Goal: Transaction & Acquisition: Purchase product/service

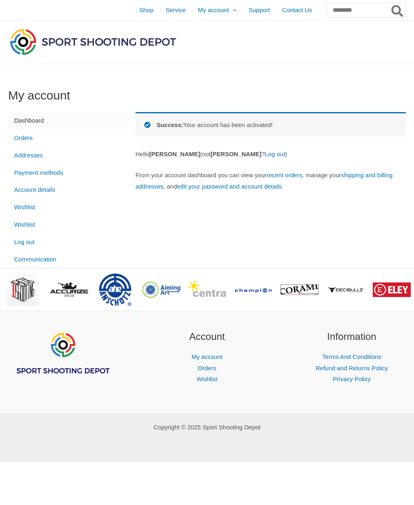
scroll to position [0, 0]
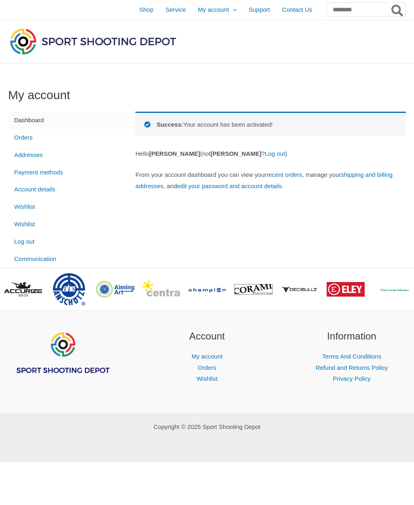
click at [29, 141] on link "Orders" at bounding box center [67, 137] width 119 height 17
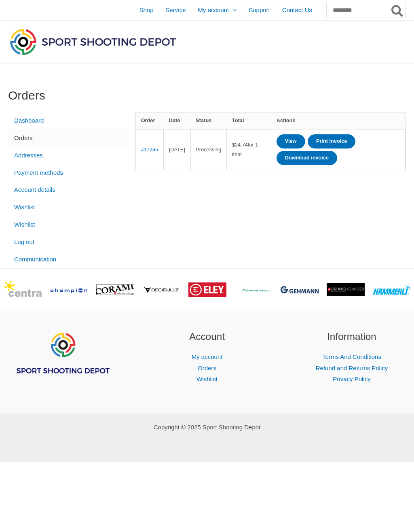
click at [139, 13] on span "Shop" at bounding box center [146, 10] width 14 height 20
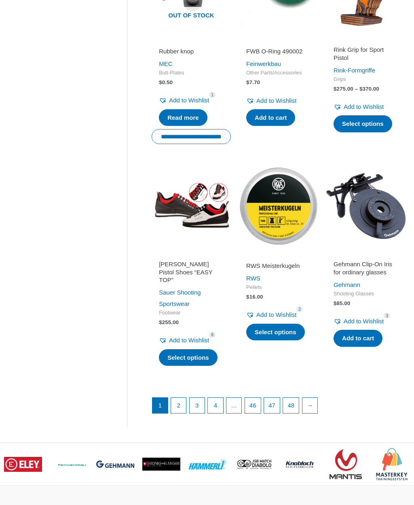
scroll to position [831, 0]
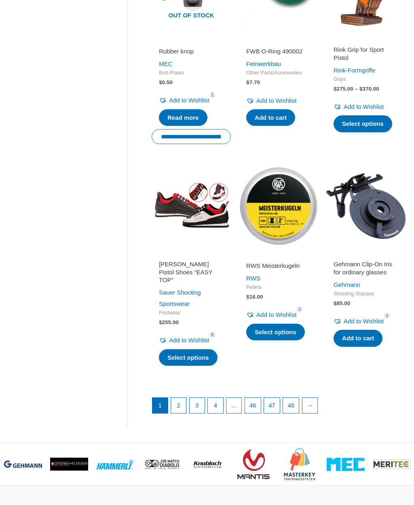
click at [318, 398] on link "→" at bounding box center [310, 405] width 15 height 15
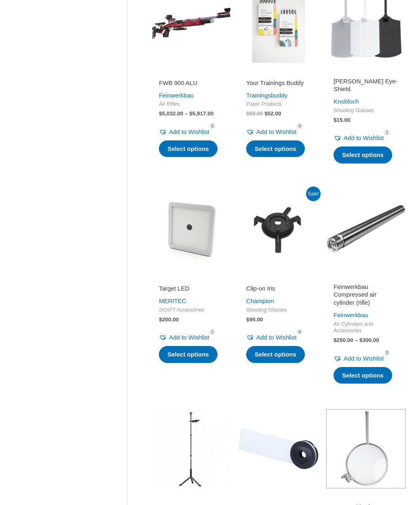
scroll to position [600, 0]
click at [171, 304] on link "MERITEC" at bounding box center [173, 300] width 28 height 7
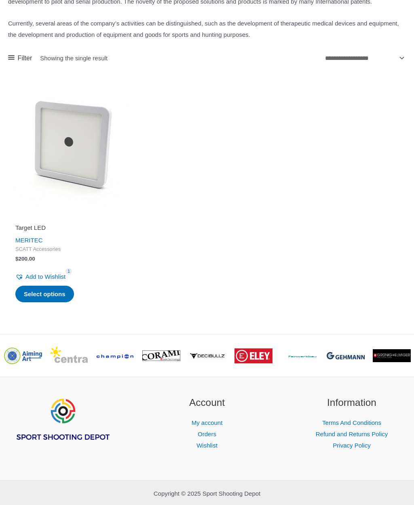
scroll to position [194, 0]
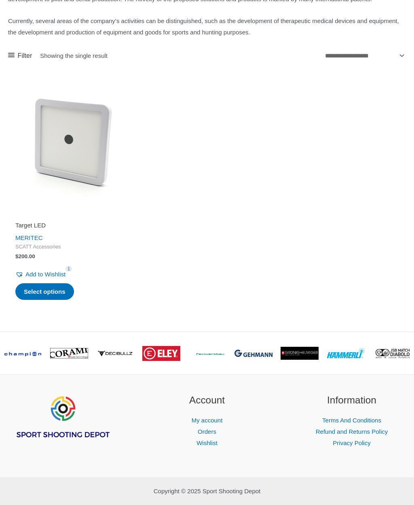
click at [151, 178] on ul "Target LED MERITEC SCATT Accessories $ 200.00 Add to Wishlist Remove from Wishl…" at bounding box center [207, 202] width 398 height 248
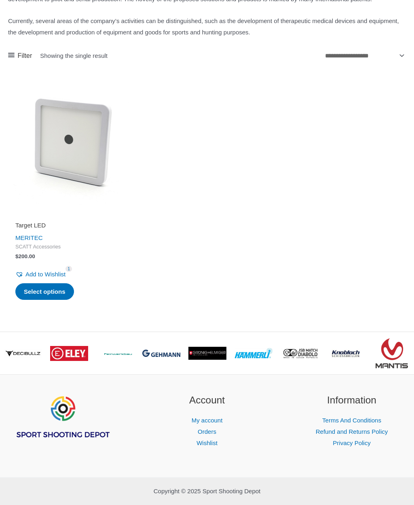
click at [358, 238] on ul "Target LED MERITEC SCATT Accessories $ 200.00 Add to Wishlist Remove from Wishl…" at bounding box center [207, 202] width 398 height 248
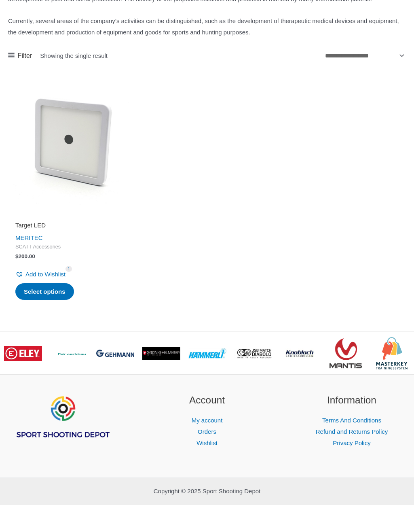
click at [36, 300] on link "Select options" at bounding box center [44, 291] width 59 height 17
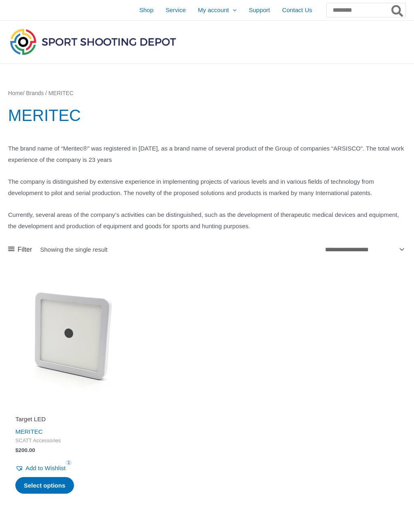
scroll to position [222, 0]
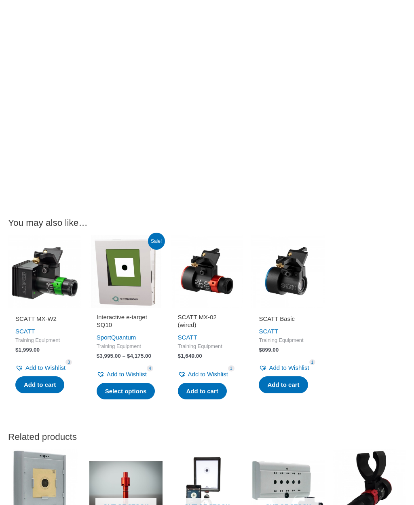
scroll to position [1292, 0]
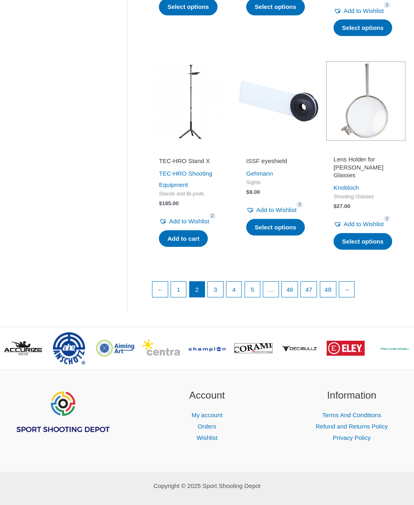
scroll to position [951, 0]
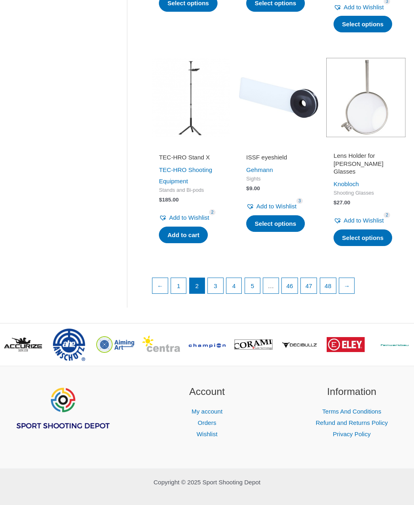
click at [355, 293] on link "→" at bounding box center [346, 285] width 15 height 15
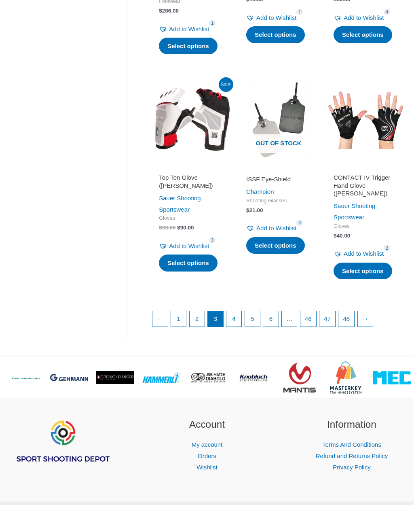
scroll to position [986, 0]
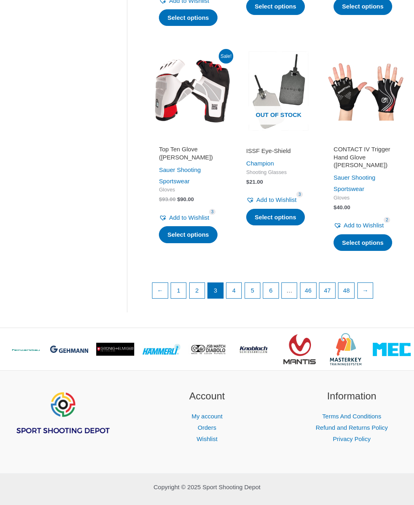
click at [373, 298] on link "→" at bounding box center [365, 290] width 15 height 15
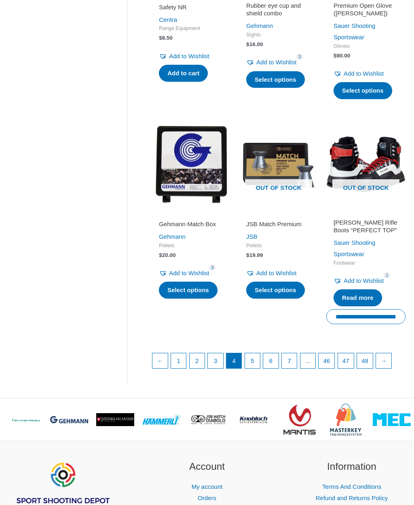
scroll to position [969, 0]
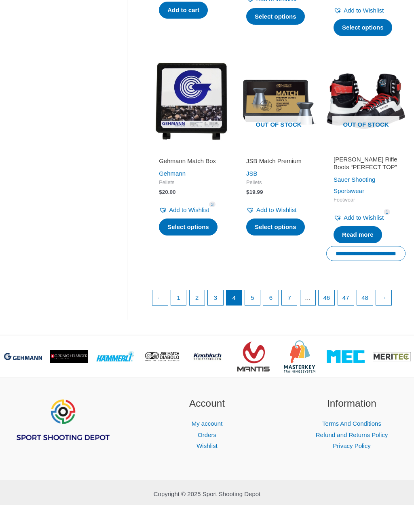
click at [392, 298] on link "→" at bounding box center [383, 297] width 15 height 15
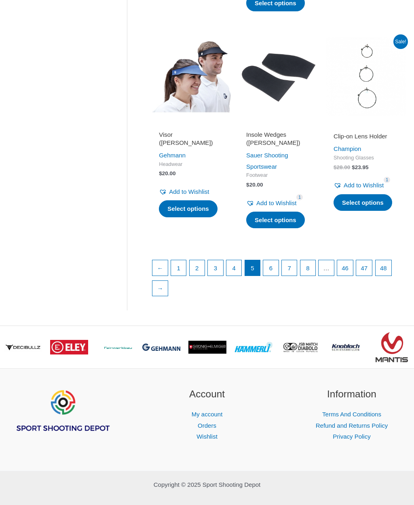
scroll to position [971, 0]
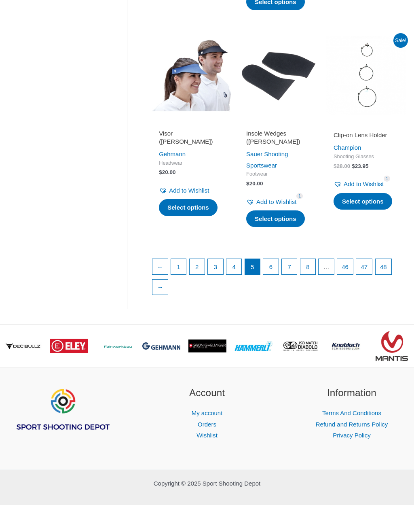
click at [158, 295] on link "→" at bounding box center [160, 287] width 15 height 15
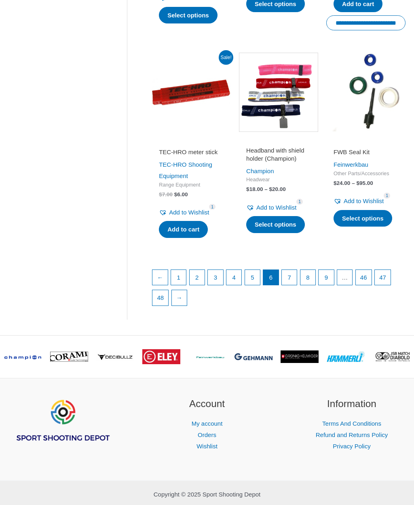
scroll to position [992, 0]
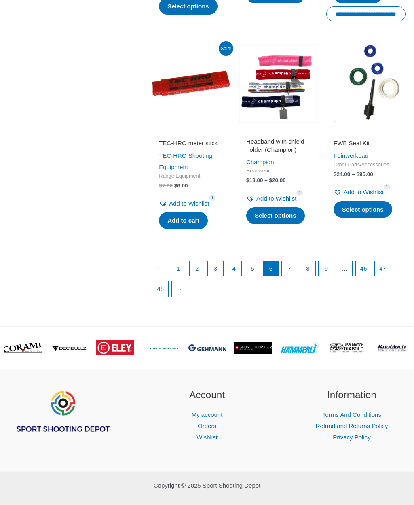
click at [174, 297] on link "→" at bounding box center [179, 288] width 15 height 15
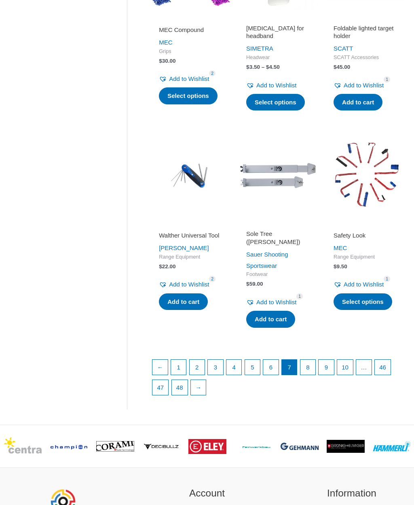
scroll to position [891, 0]
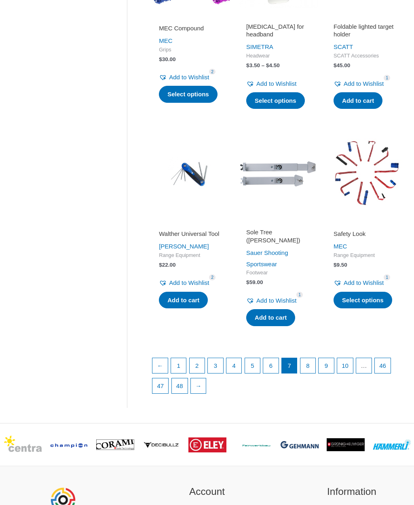
click at [195, 389] on link "→" at bounding box center [198, 386] width 15 height 15
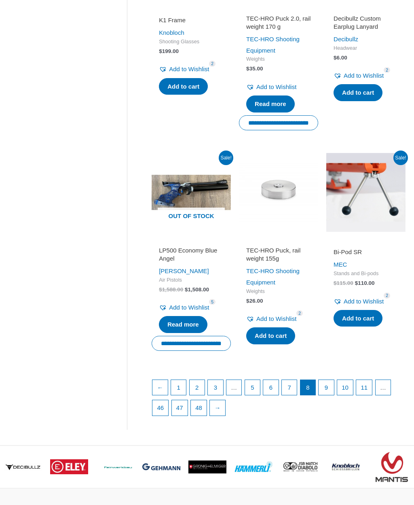
scroll to position [904, 0]
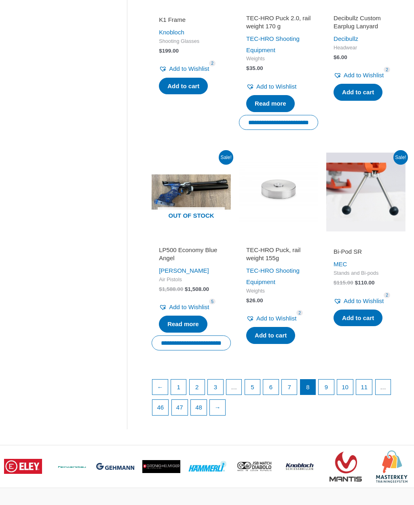
click at [219, 408] on link "→" at bounding box center [217, 407] width 15 height 15
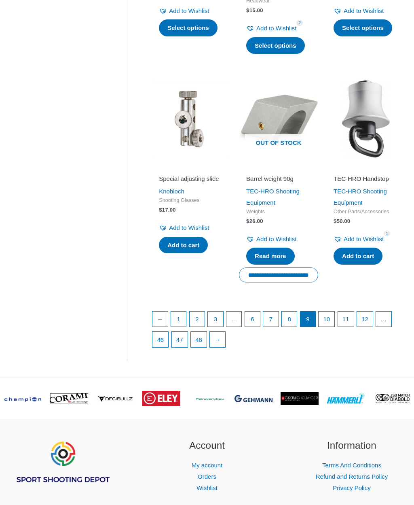
scroll to position [968, 0]
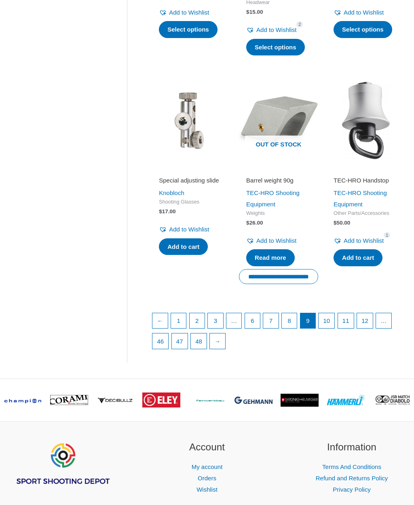
click at [215, 349] on link "→" at bounding box center [217, 340] width 15 height 15
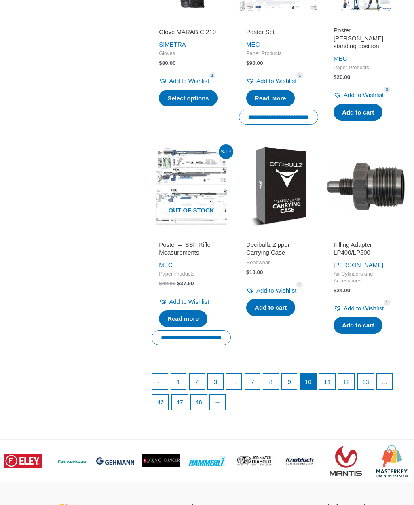
scroll to position [902, 0]
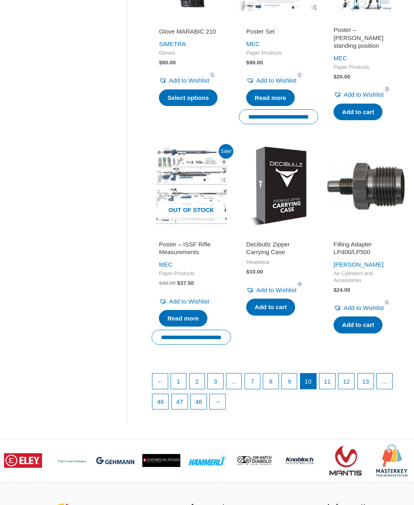
click at [215, 405] on link "→" at bounding box center [217, 401] width 15 height 15
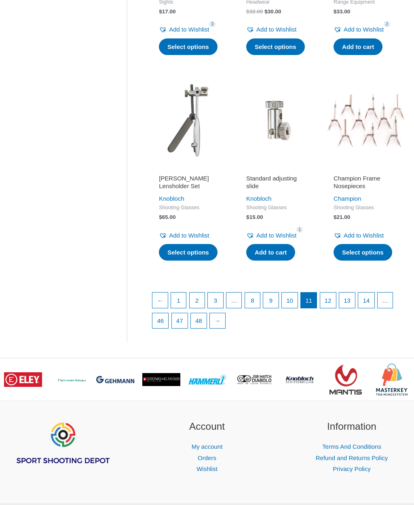
scroll to position [957, 0]
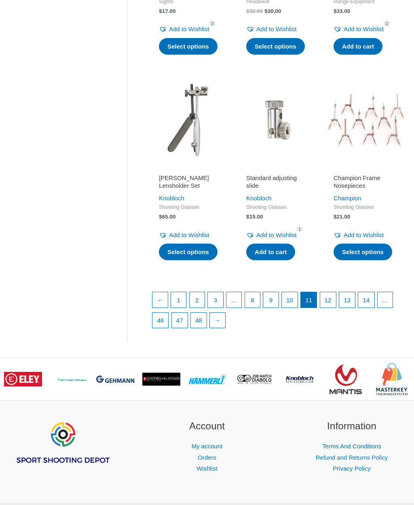
click at [219, 328] on link "→" at bounding box center [217, 320] width 15 height 15
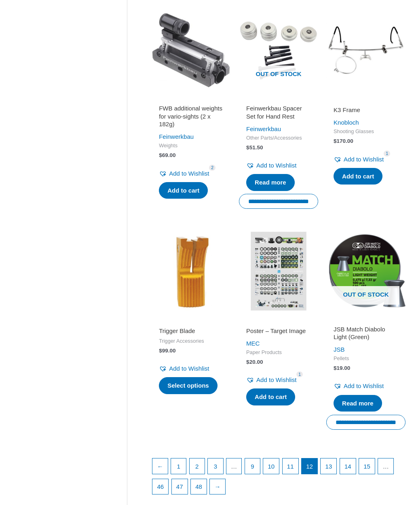
scroll to position [801, 0]
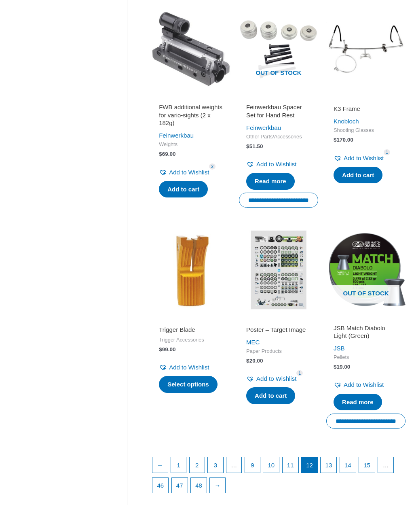
click at [225, 493] on link "→" at bounding box center [217, 485] width 15 height 15
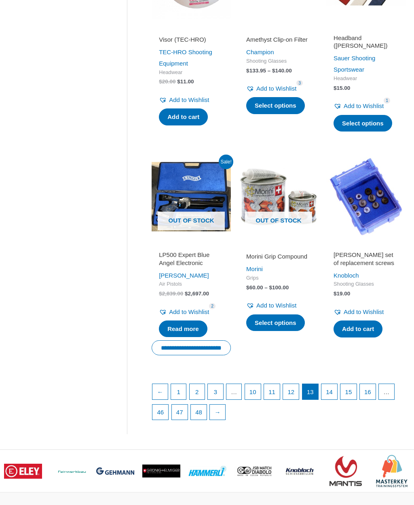
scroll to position [875, 0]
click at [225, 420] on link "→" at bounding box center [217, 412] width 15 height 15
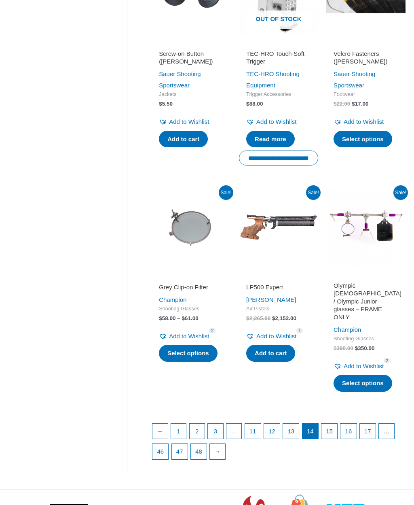
scroll to position [883, 0]
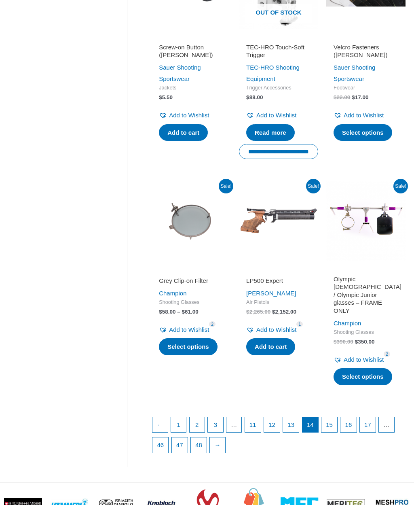
click at [337, 417] on link "15" at bounding box center [330, 424] width 16 height 15
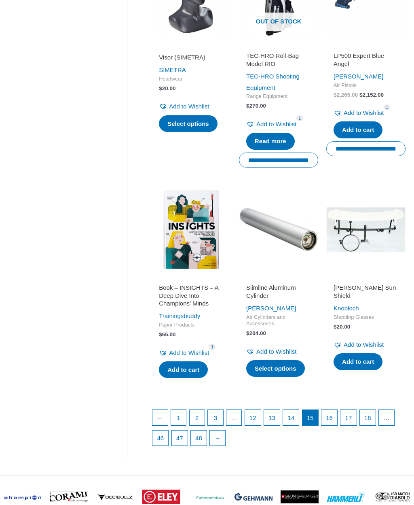
scroll to position [881, 0]
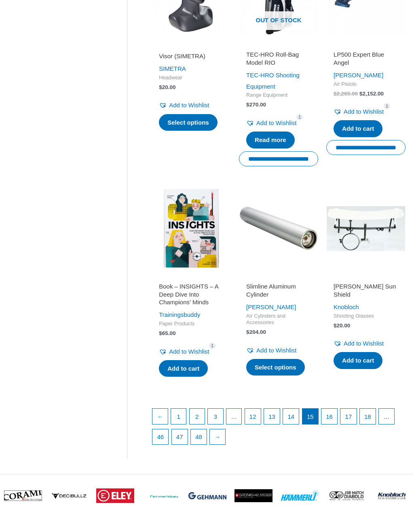
click at [337, 412] on link "16" at bounding box center [330, 416] width 16 height 15
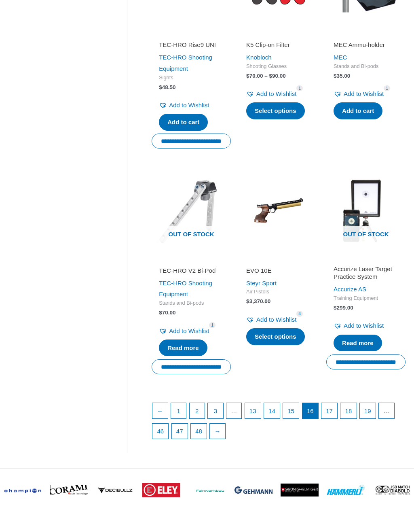
scroll to position [890, 0]
click at [337, 403] on link "17" at bounding box center [330, 410] width 16 height 15
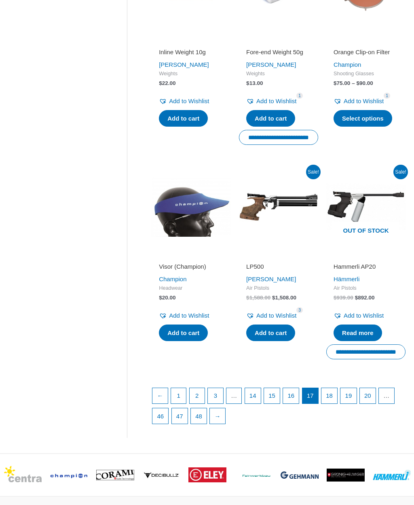
scroll to position [872, 0]
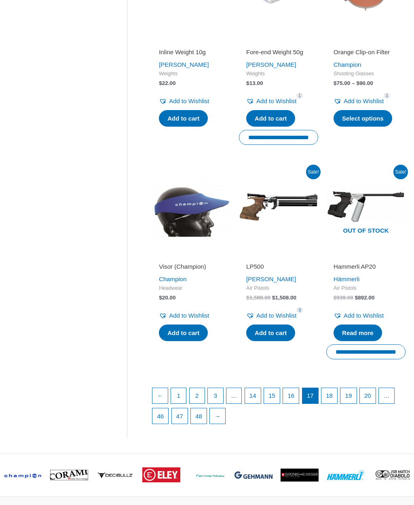
click at [337, 398] on link "18" at bounding box center [330, 395] width 16 height 15
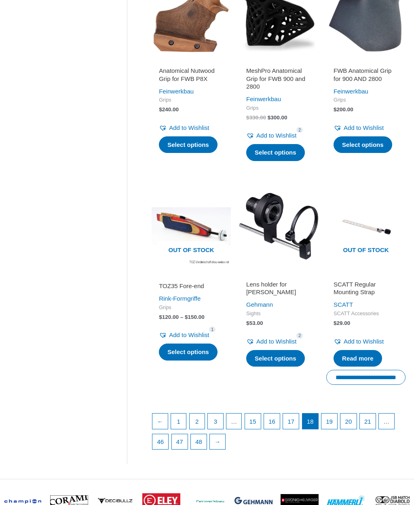
scroll to position [837, 0]
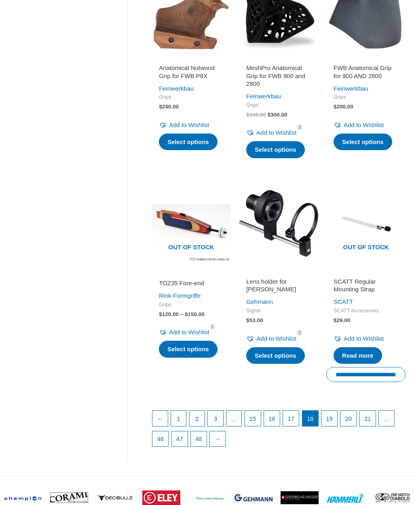
click at [337, 421] on link "19" at bounding box center [330, 418] width 16 height 15
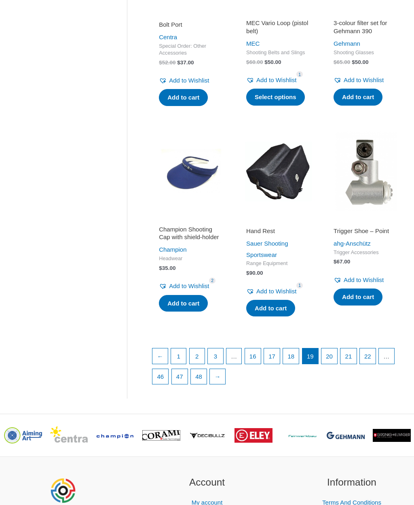
scroll to position [905, 0]
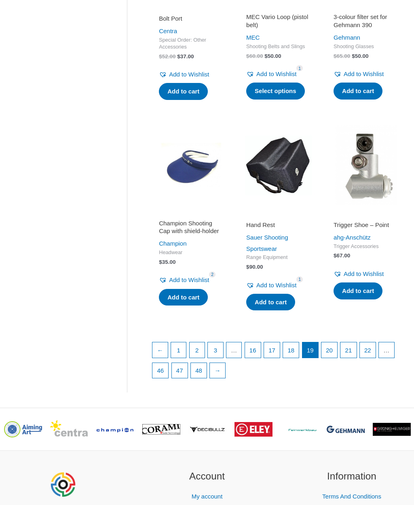
click at [337, 358] on link "20" at bounding box center [330, 349] width 16 height 15
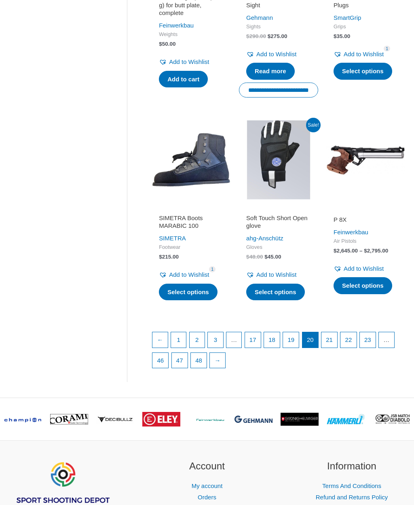
scroll to position [938, 0]
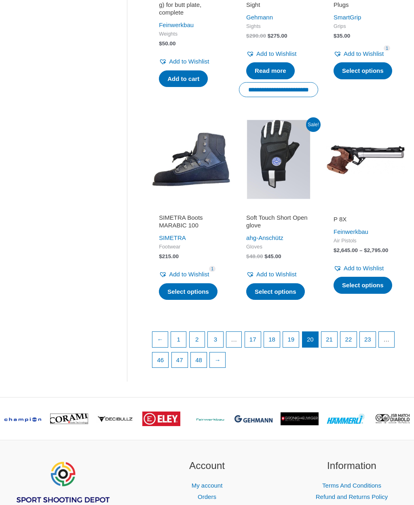
click at [337, 346] on link "21" at bounding box center [330, 339] width 16 height 15
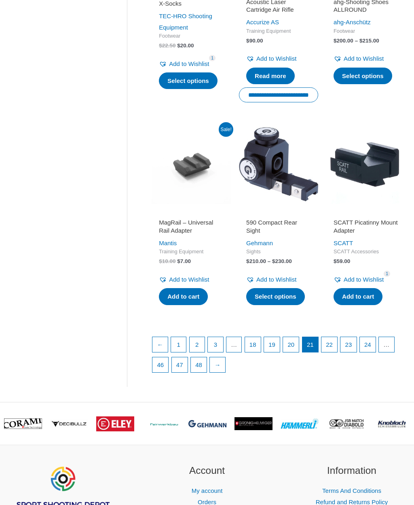
scroll to position [926, 0]
click at [337, 352] on link "22" at bounding box center [330, 344] width 16 height 15
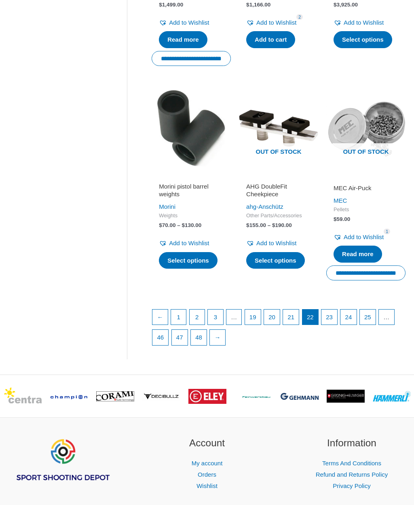
scroll to position [962, 0]
click at [337, 312] on link "23" at bounding box center [330, 316] width 16 height 15
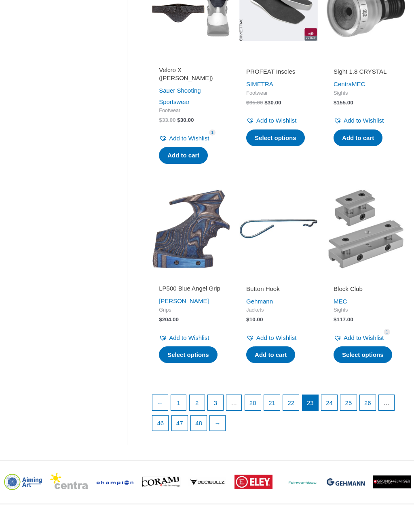
scroll to position [837, 0]
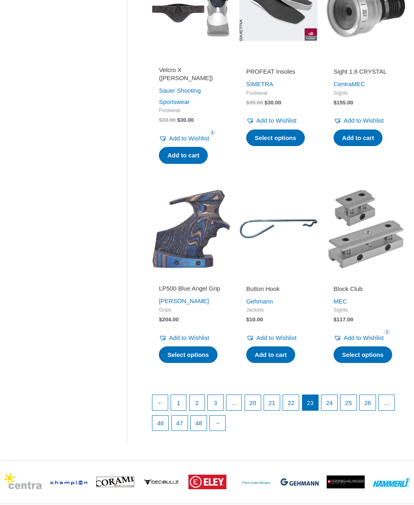
click at [337, 410] on link "24" at bounding box center [330, 402] width 16 height 15
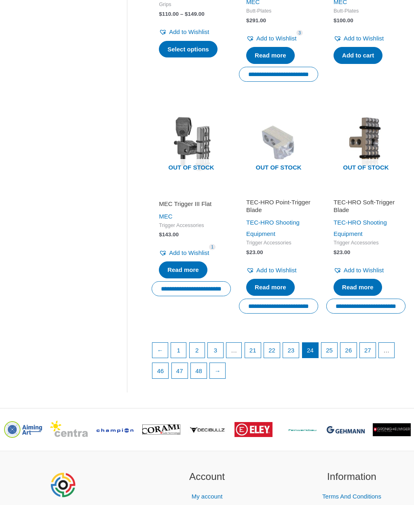
scroll to position [938, 0]
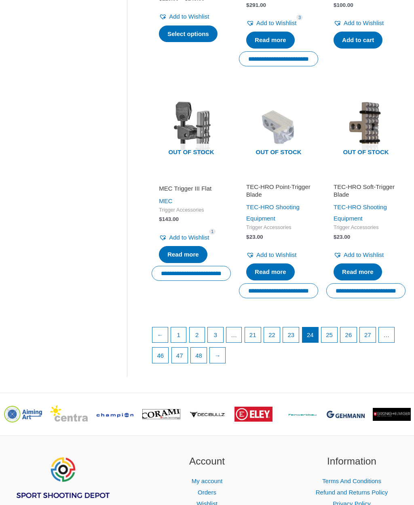
click at [337, 328] on link "25" at bounding box center [330, 335] width 16 height 15
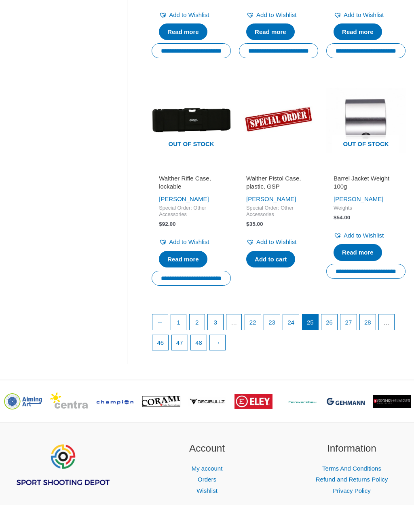
scroll to position [953, 0]
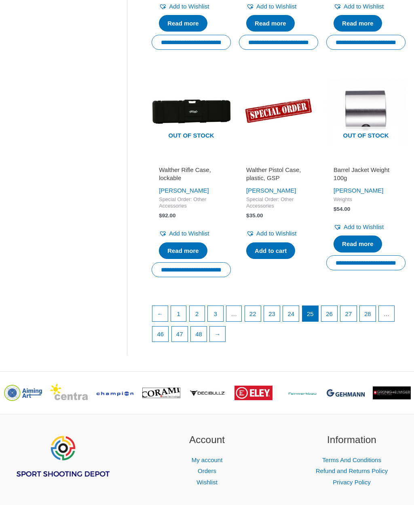
click at [337, 322] on link "26" at bounding box center [330, 313] width 16 height 15
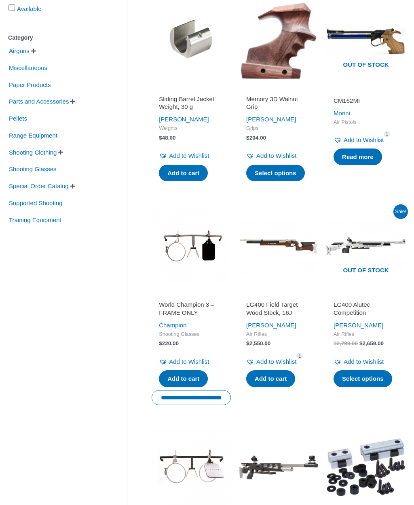
scroll to position [171, 0]
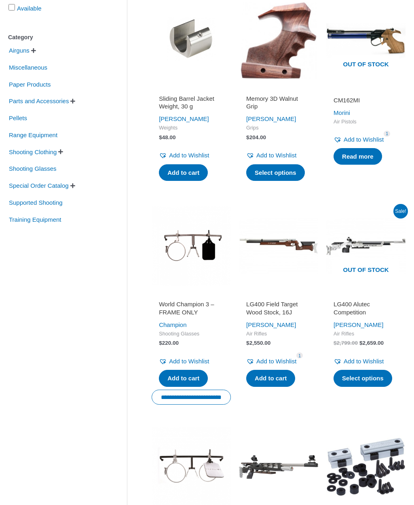
click at [281, 316] on h2 "LG400 Field Target Wood Stock, 16J" at bounding box center [278, 309] width 65 height 16
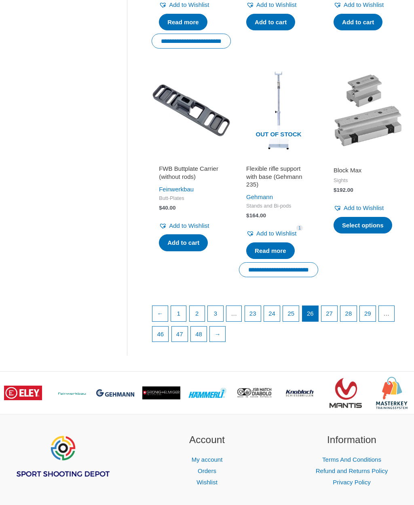
scroll to position [964, 0]
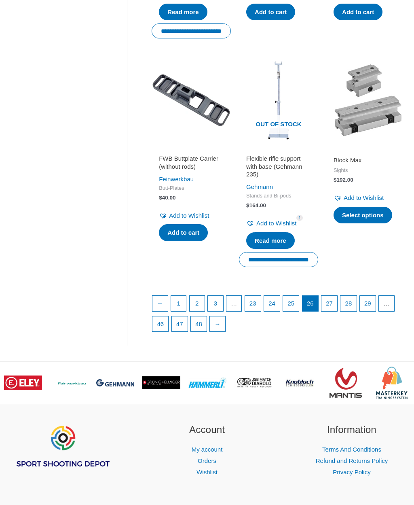
click at [337, 309] on link "27" at bounding box center [330, 303] width 16 height 15
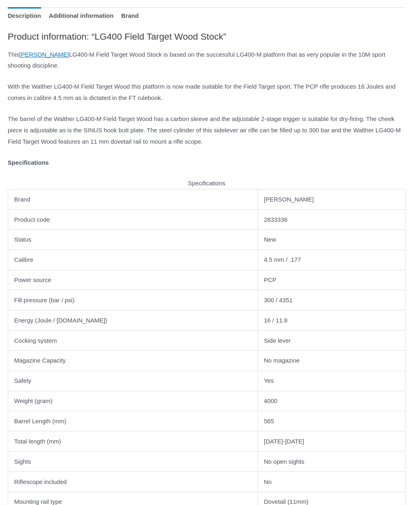
scroll to position [375, 0]
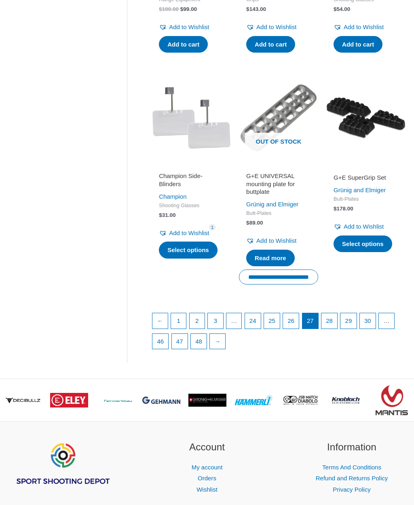
scroll to position [947, 0]
click at [337, 318] on link "28" at bounding box center [330, 320] width 16 height 15
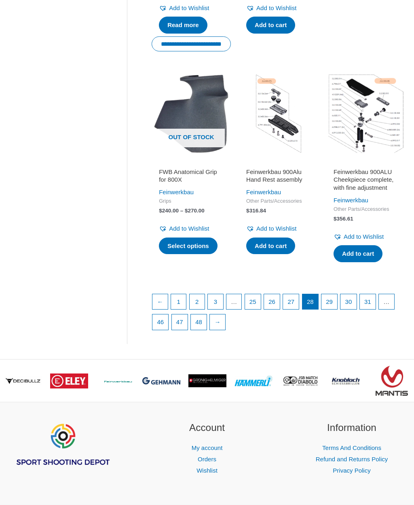
scroll to position [974, 0]
click at [337, 301] on link "29" at bounding box center [330, 301] width 16 height 15
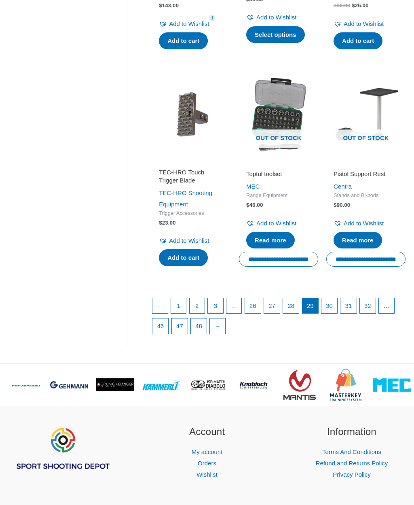
scroll to position [1008, 0]
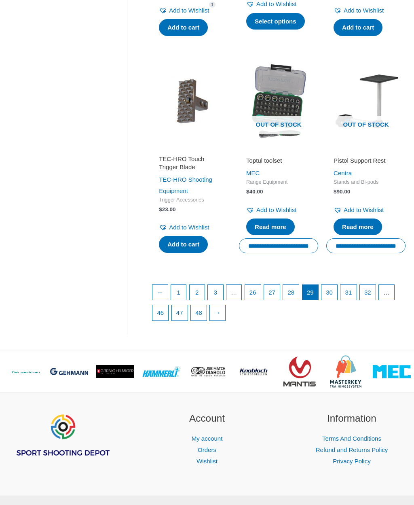
click at [337, 290] on link "30" at bounding box center [330, 292] width 16 height 15
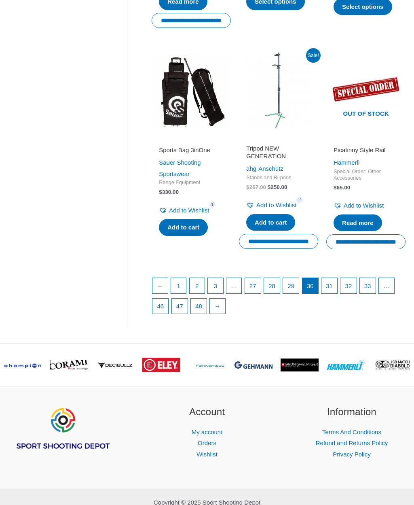
scroll to position [993, 0]
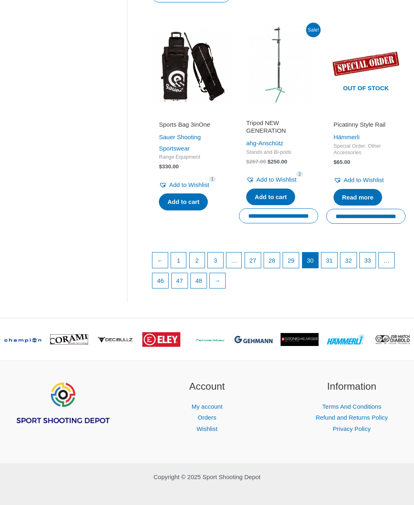
click at [337, 268] on link "31" at bounding box center [330, 259] width 16 height 15
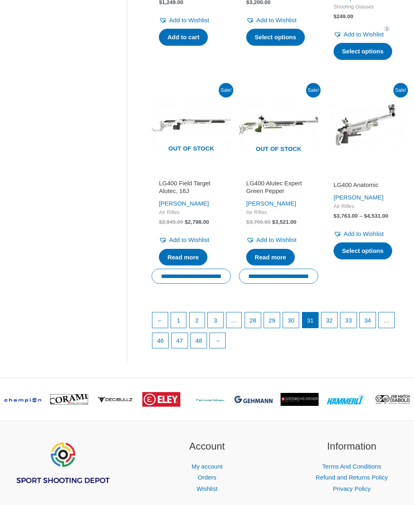
scroll to position [978, 0]
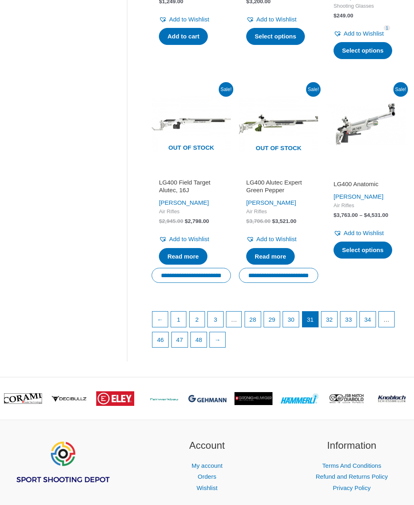
click at [337, 323] on link "32" at bounding box center [330, 318] width 16 height 15
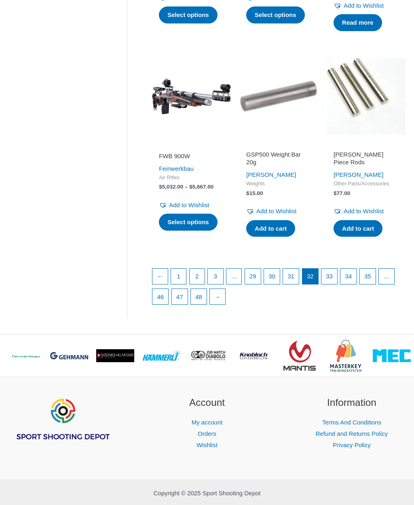
scroll to position [951, 0]
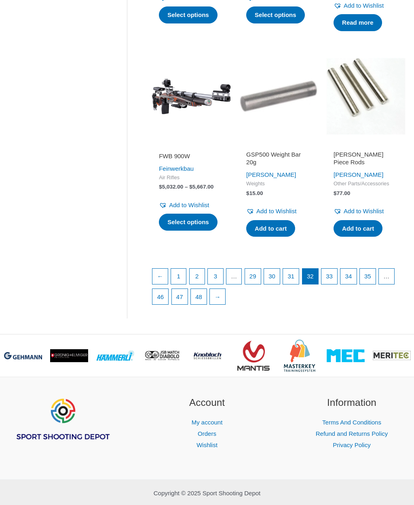
click at [337, 284] on link "33" at bounding box center [330, 276] width 16 height 15
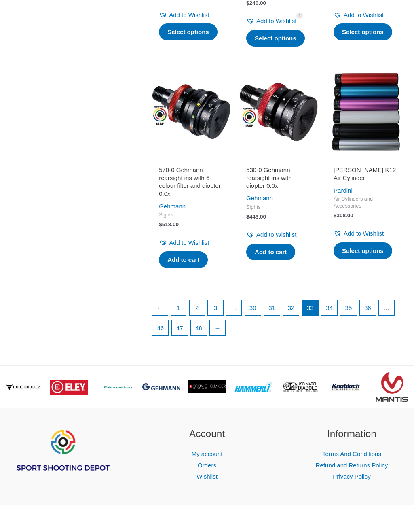
scroll to position [933, 0]
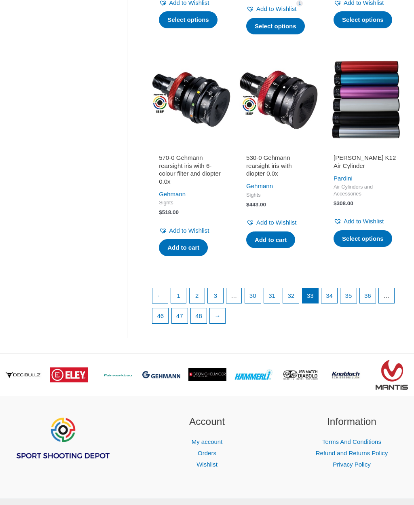
click at [337, 301] on link "34" at bounding box center [330, 295] width 16 height 15
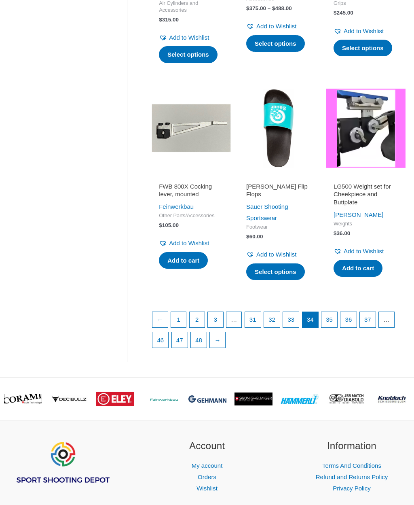
scroll to position [944, 0]
click at [337, 323] on link "35" at bounding box center [330, 319] width 16 height 15
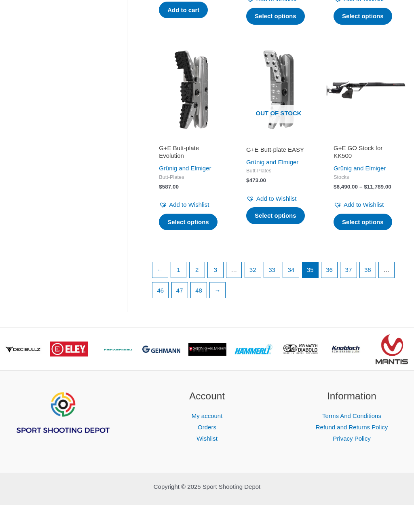
scroll to position [966, 0]
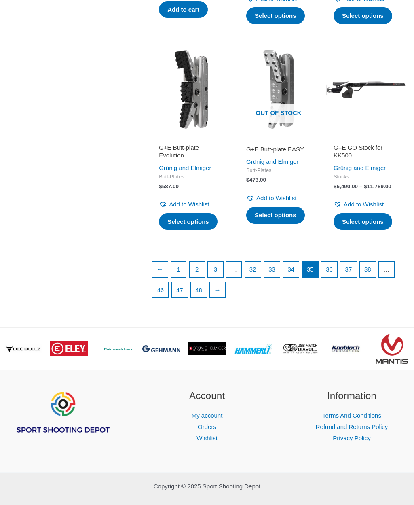
click at [337, 277] on link "36" at bounding box center [330, 269] width 16 height 15
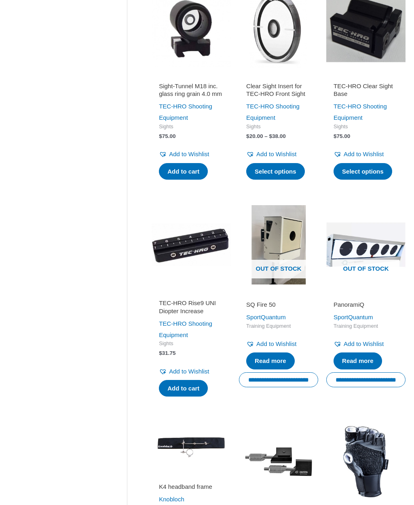
scroll to position [615, 0]
click at [371, 320] on link "SportQuantum" at bounding box center [354, 316] width 40 height 7
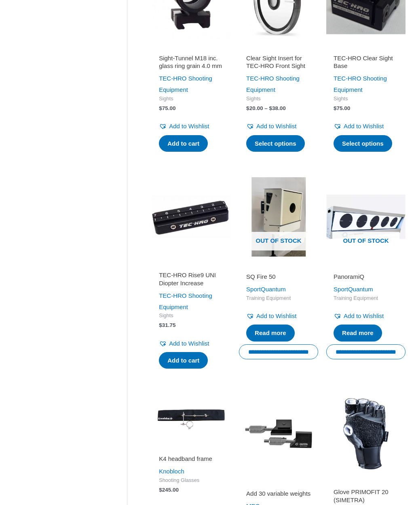
click at [367, 335] on link "Read more" at bounding box center [358, 332] width 49 height 17
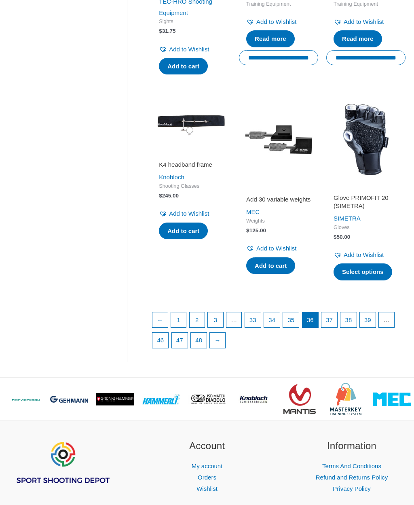
scroll to position [939, 0]
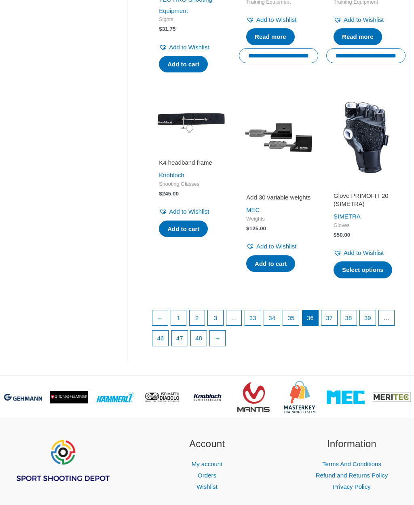
click at [337, 326] on link "37" at bounding box center [330, 317] width 16 height 15
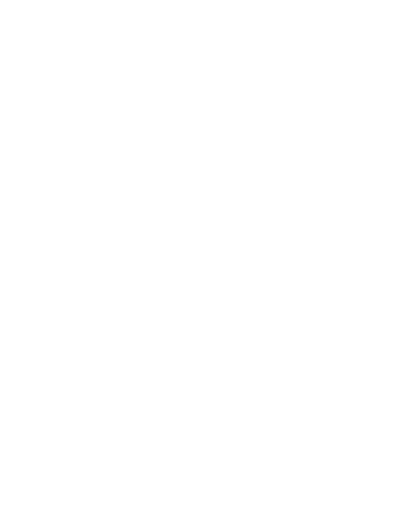
scroll to position [836, 0]
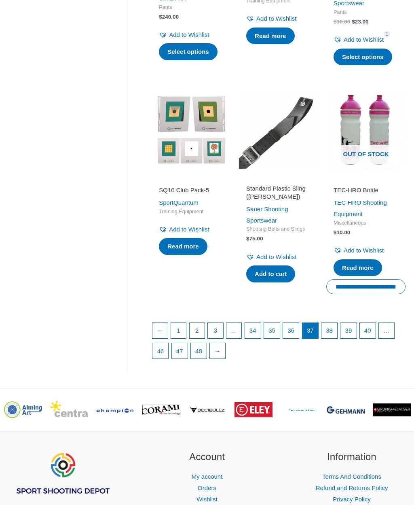
scroll to position [926, 0]
click at [337, 338] on link "38" at bounding box center [330, 330] width 16 height 15
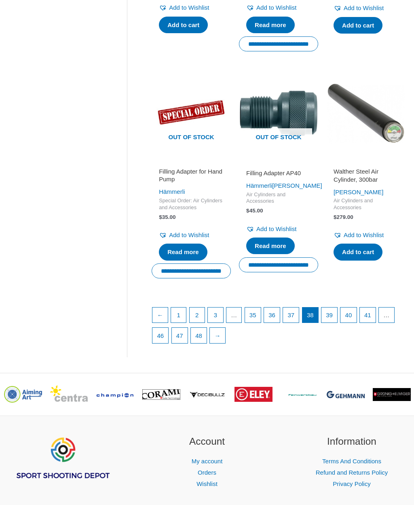
scroll to position [963, 0]
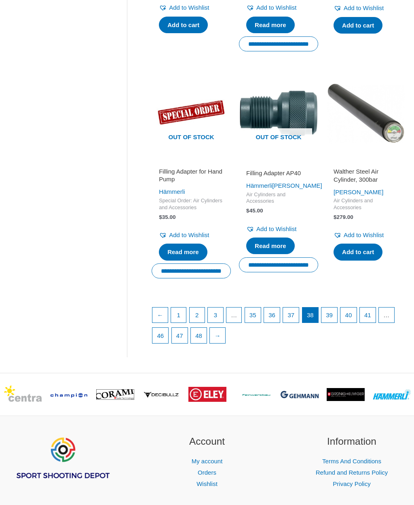
click at [337, 323] on link "39" at bounding box center [330, 314] width 16 height 15
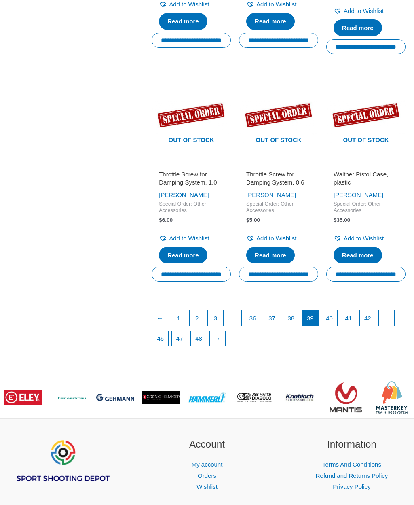
scroll to position [979, 0]
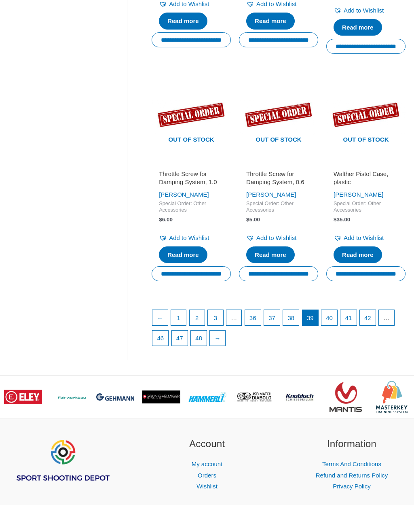
click at [337, 323] on link "40" at bounding box center [330, 317] width 16 height 15
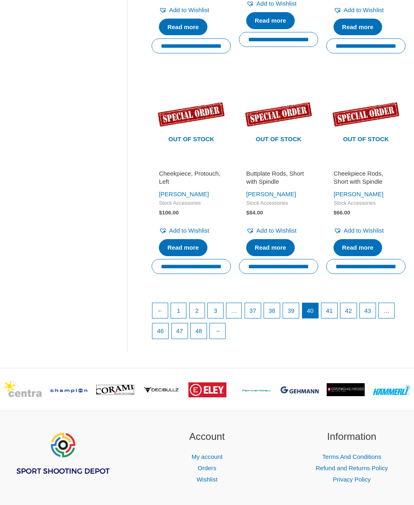
scroll to position [979, 0]
click at [337, 307] on link "41" at bounding box center [330, 310] width 16 height 15
